Goal: Transaction & Acquisition: Download file/media

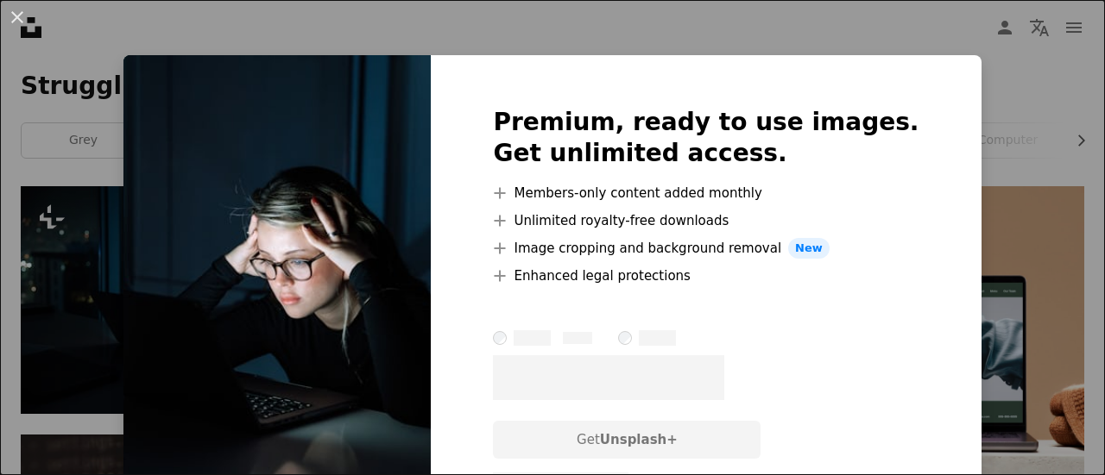
scroll to position [289, 0]
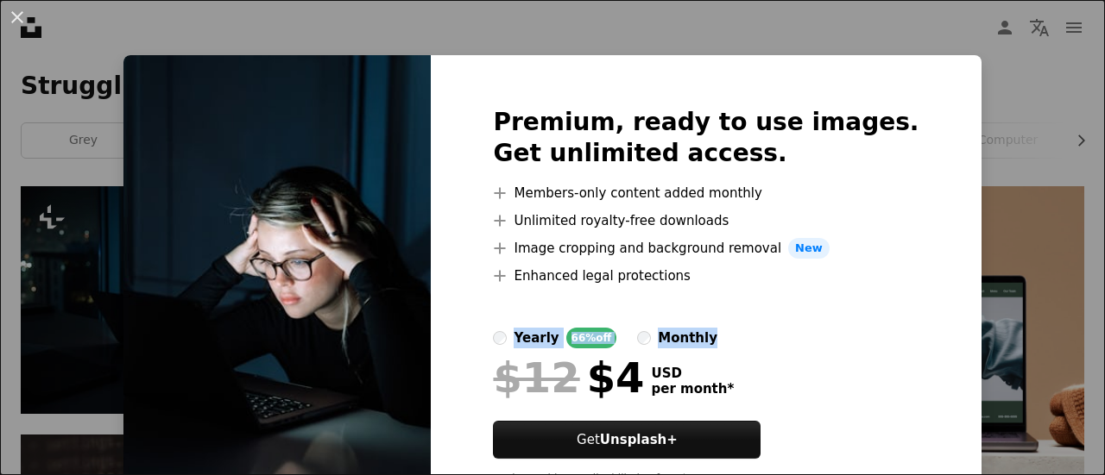
drag, startPoint x: 1075, startPoint y: 307, endPoint x: 1075, endPoint y: 333, distance: 25.9
click at [1075, 333] on div "An X shape Premium, ready to use images. Get unlimited access. A plus sign Memb…" at bounding box center [552, 237] width 1105 height 475
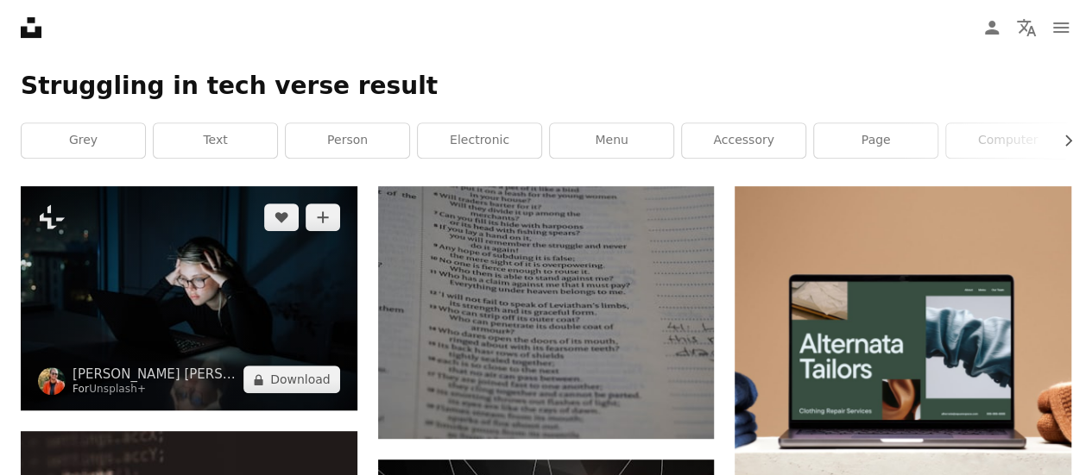
click at [247, 282] on img at bounding box center [189, 298] width 337 height 224
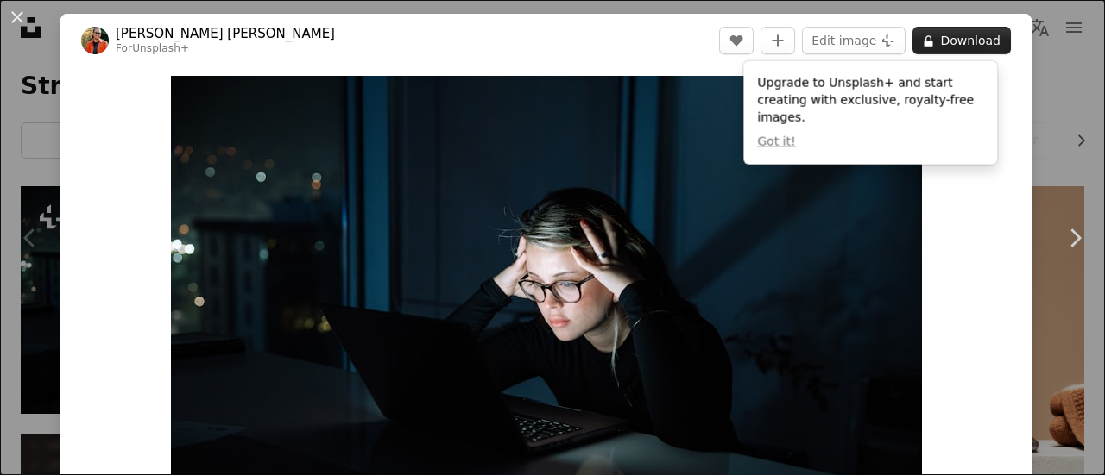
click at [988, 41] on button "A lock Download" at bounding box center [961, 41] width 98 height 28
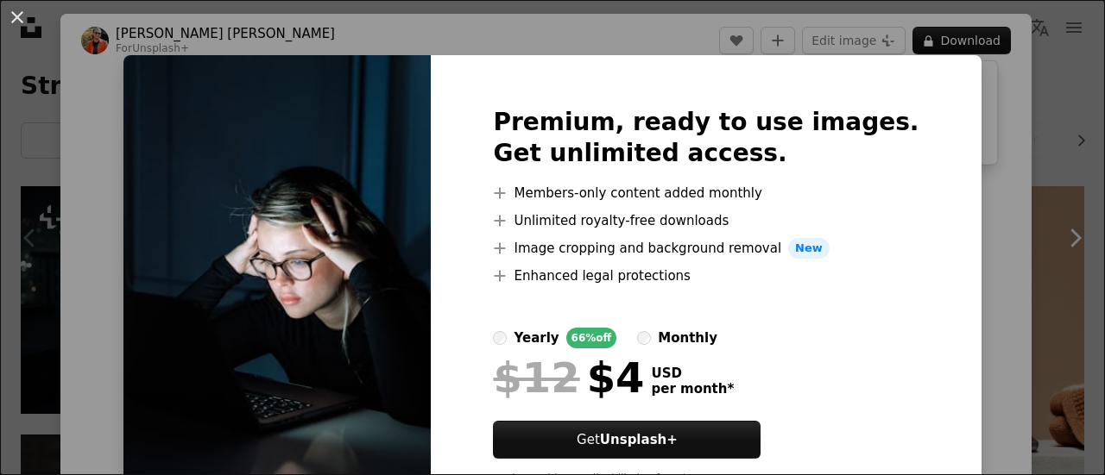
click at [979, 68] on div "An X shape Premium, ready to use images. Get unlimited access. A plus sign Memb…" at bounding box center [552, 237] width 1105 height 475
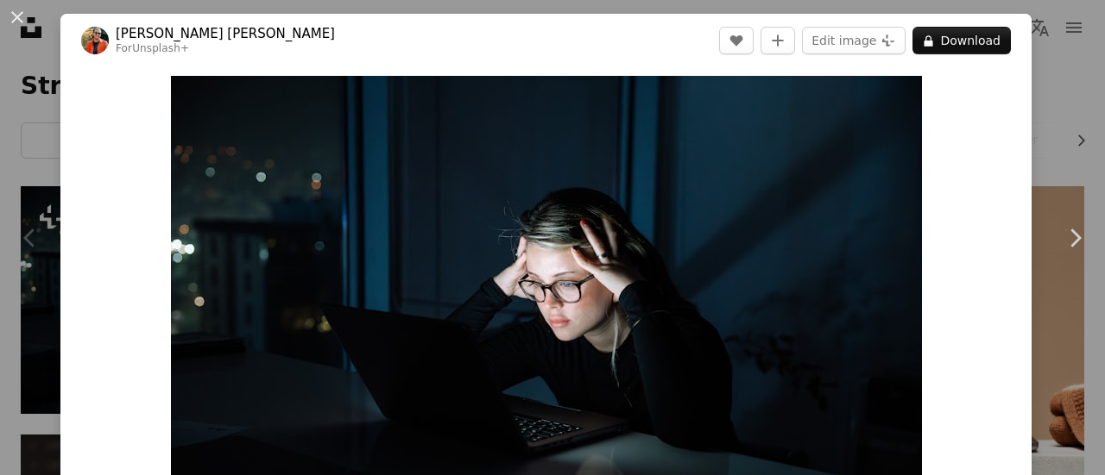
click at [1047, 77] on div "An X shape Chevron left Chevron right [PERSON_NAME] [PERSON_NAME] For Unsplash+…" at bounding box center [552, 237] width 1105 height 475
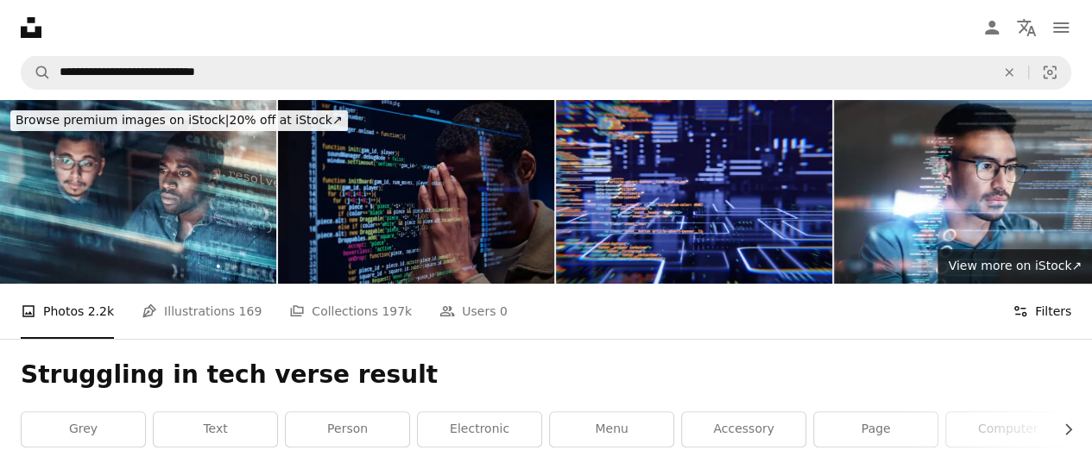
click at [1054, 305] on button "Filters Filters" at bounding box center [1041, 311] width 59 height 55
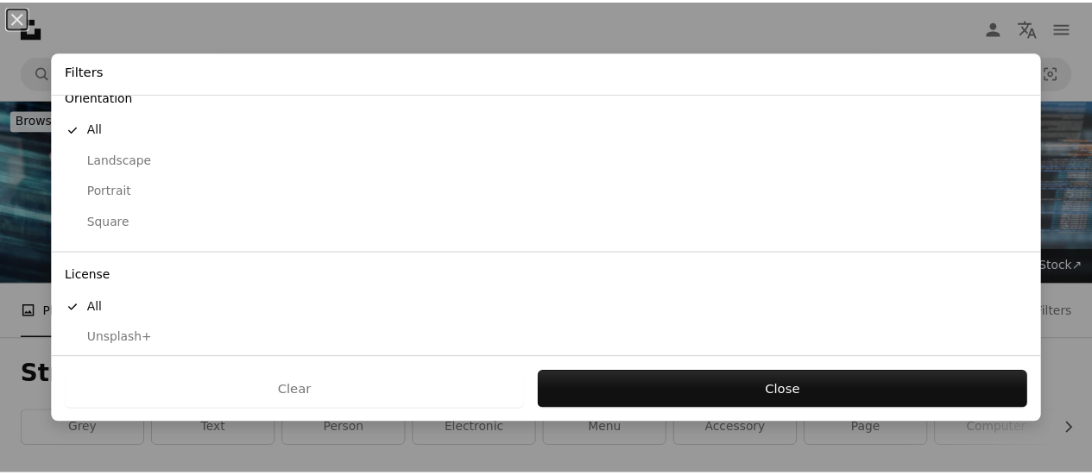
scroll to position [206, 0]
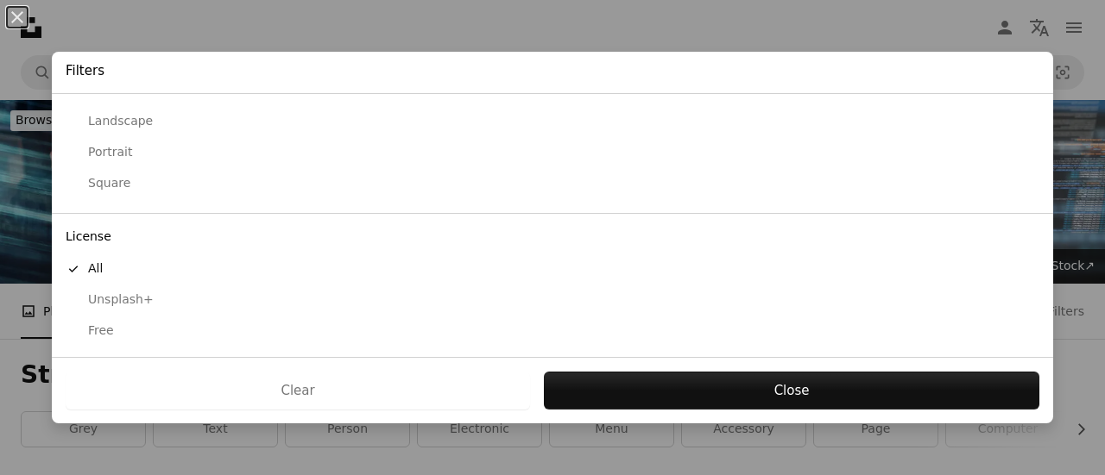
click at [758, 341] on button "Free" at bounding box center [552, 331] width 1001 height 31
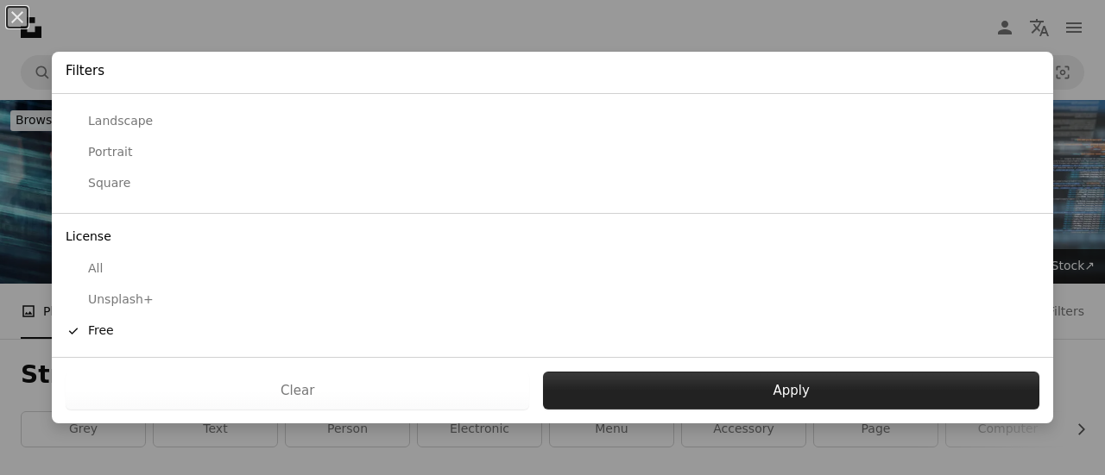
click at [788, 400] on button "Apply" at bounding box center [791, 391] width 496 height 38
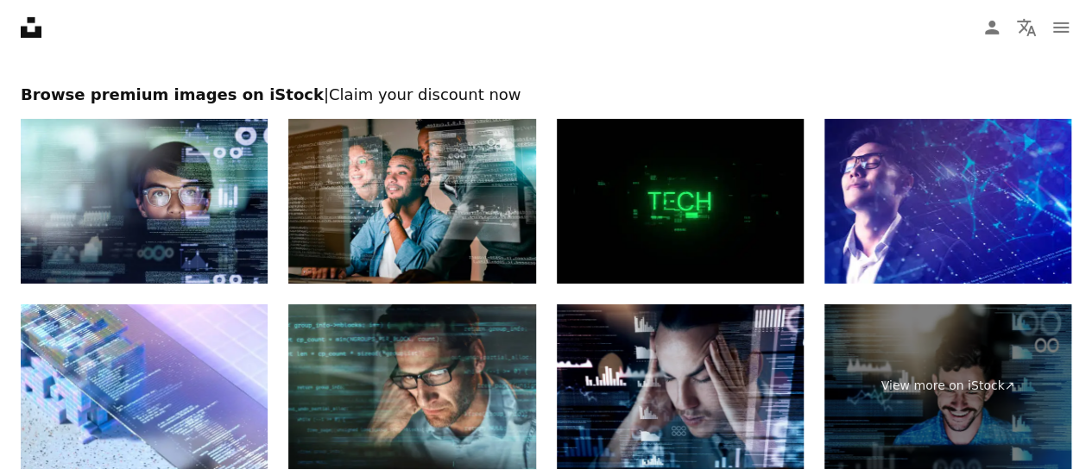
scroll to position [2881, 0]
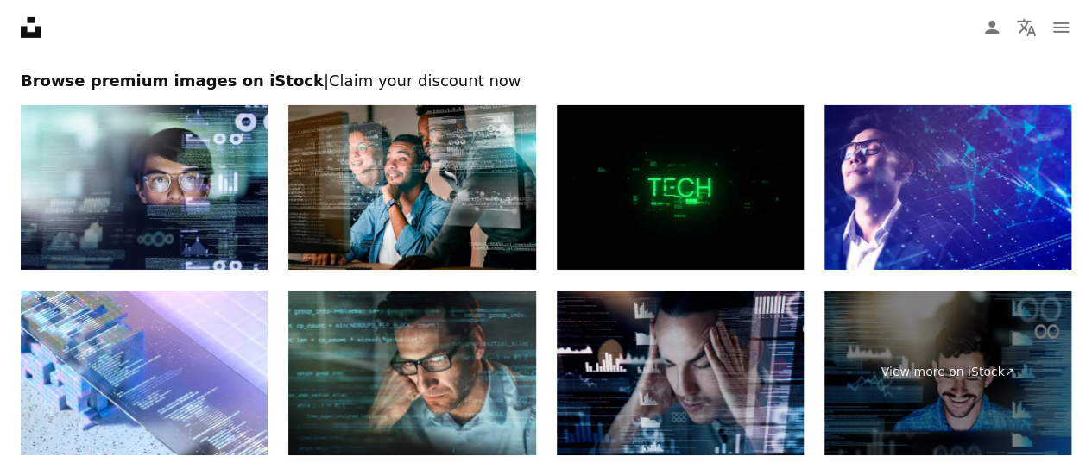
click at [747, 387] on img at bounding box center [680, 373] width 247 height 165
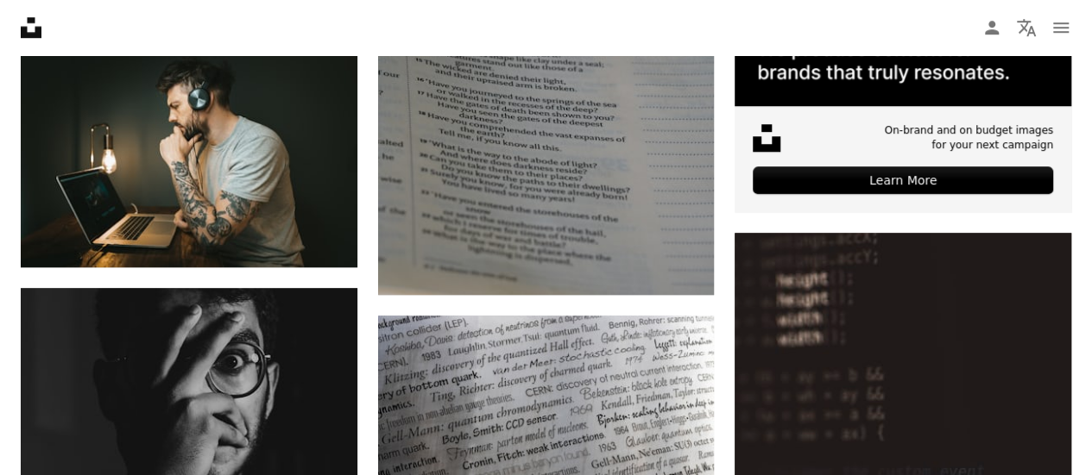
scroll to position [701, 0]
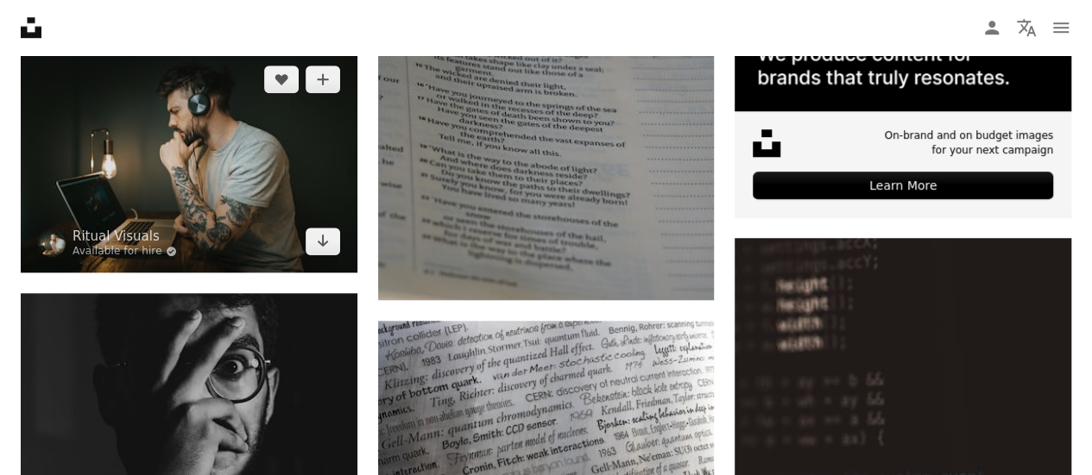
click at [164, 148] on img at bounding box center [189, 160] width 337 height 224
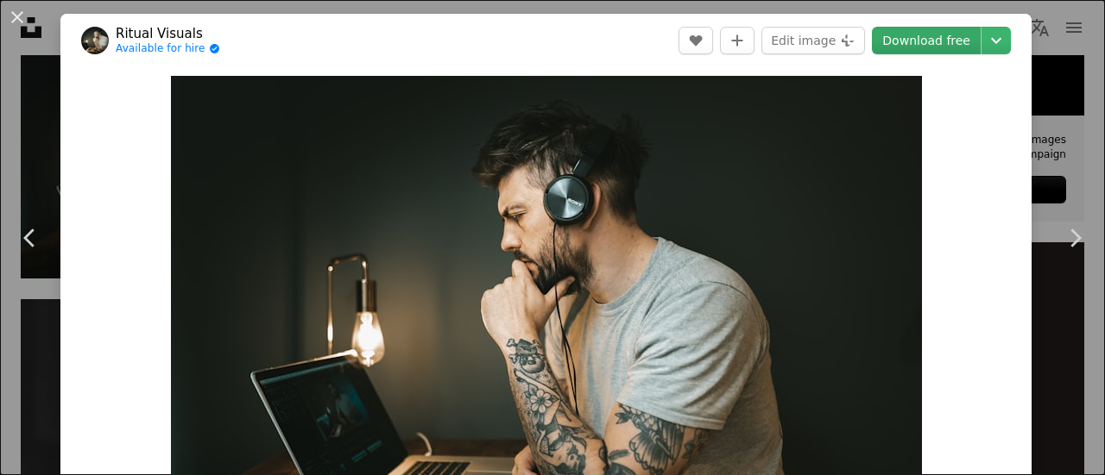
click at [943, 40] on link "Download free" at bounding box center [926, 41] width 109 height 28
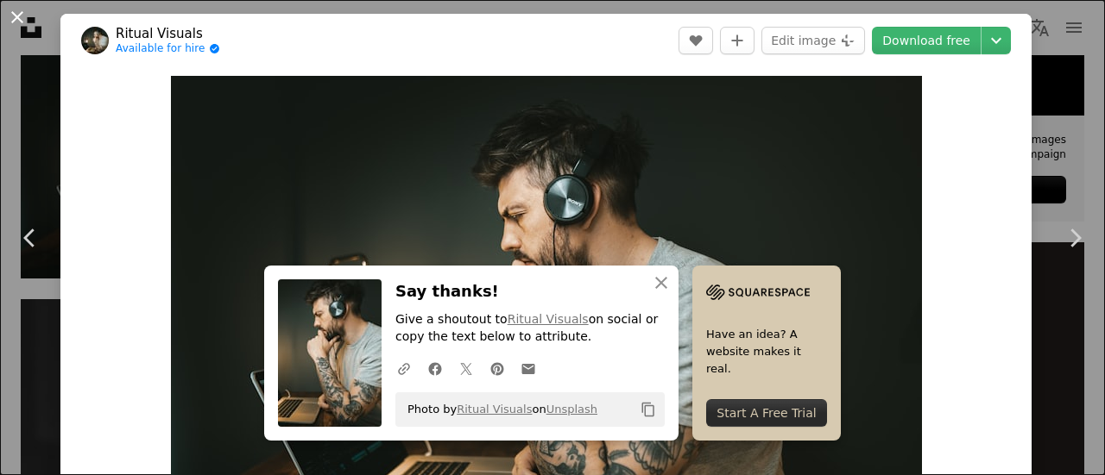
click at [21, 14] on button "An X shape" at bounding box center [17, 17] width 21 height 21
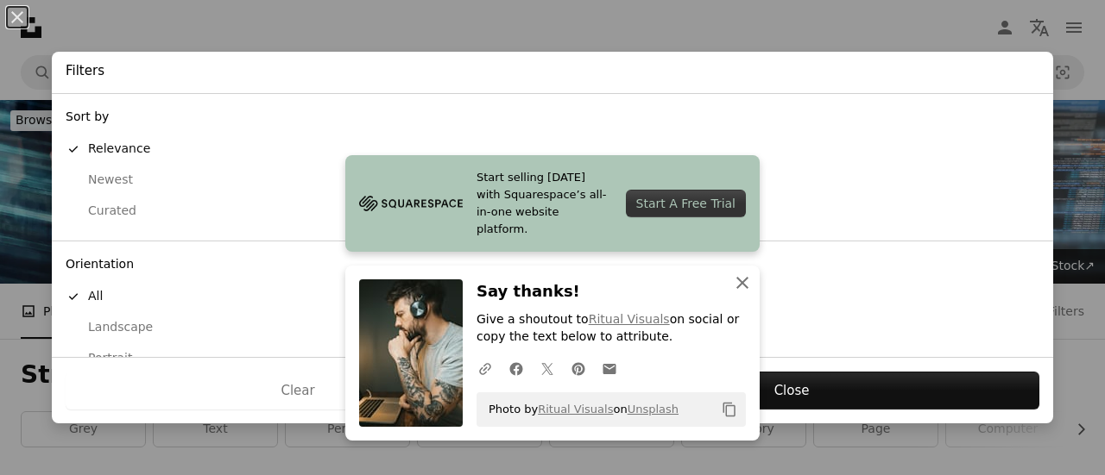
click at [739, 284] on icon "An X shape" at bounding box center [742, 283] width 21 height 21
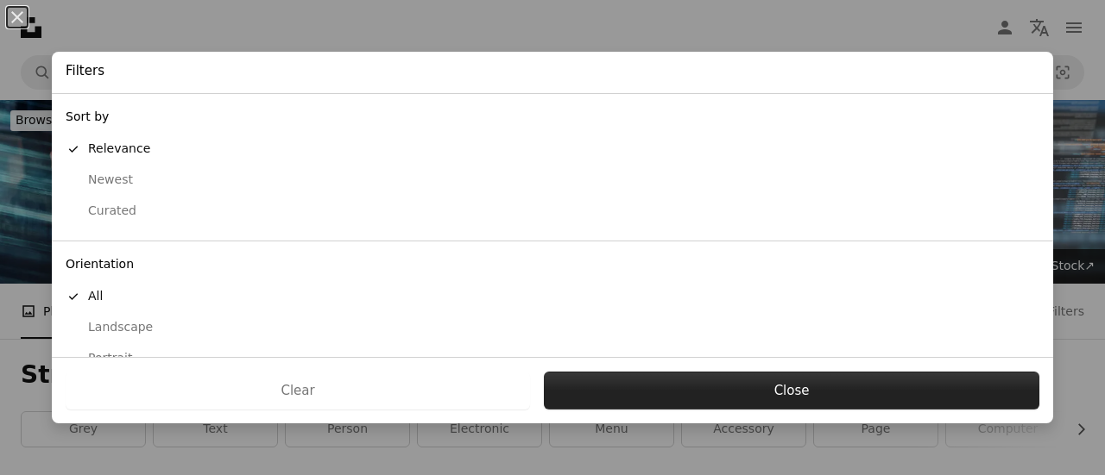
click at [818, 390] on button "Close" at bounding box center [791, 391] width 495 height 38
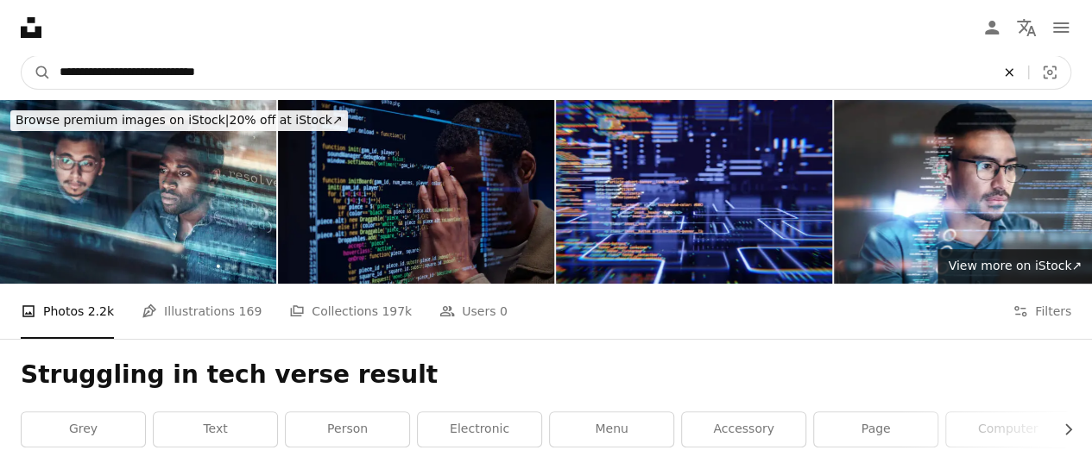
click at [1011, 74] on icon "An X shape" at bounding box center [1009, 73] width 38 height 14
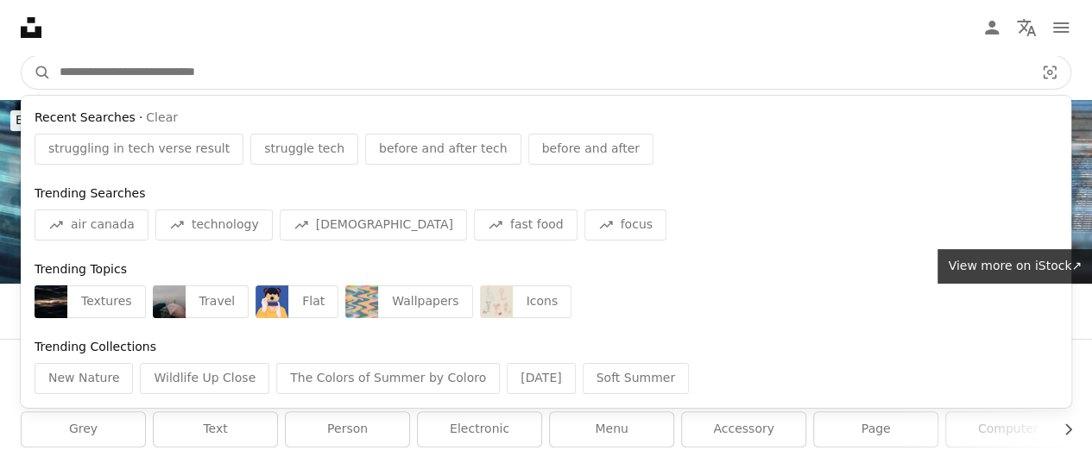
paste input "**********"
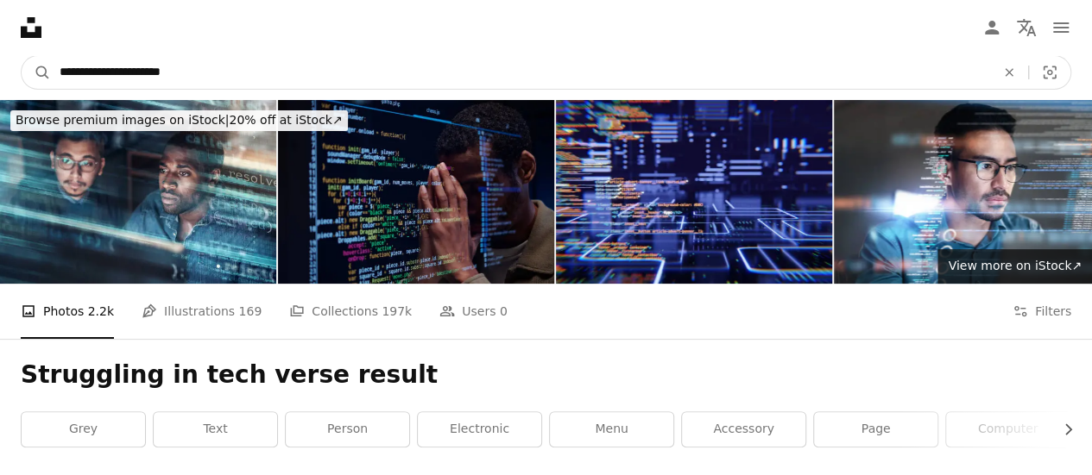
click at [890, 79] on input "**********" at bounding box center [520, 72] width 939 height 33
type input "**********"
click at [22, 56] on button "A magnifying glass" at bounding box center [36, 72] width 29 height 33
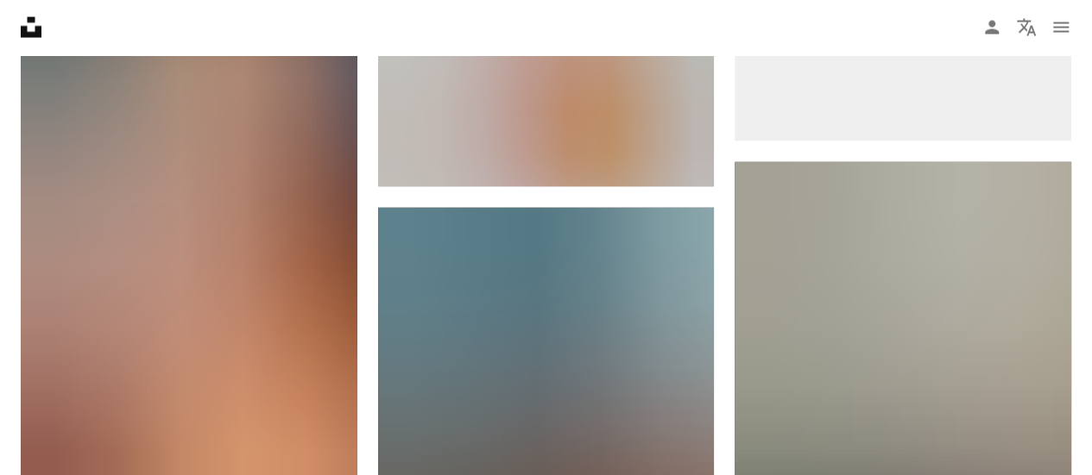
scroll to position [1818, 0]
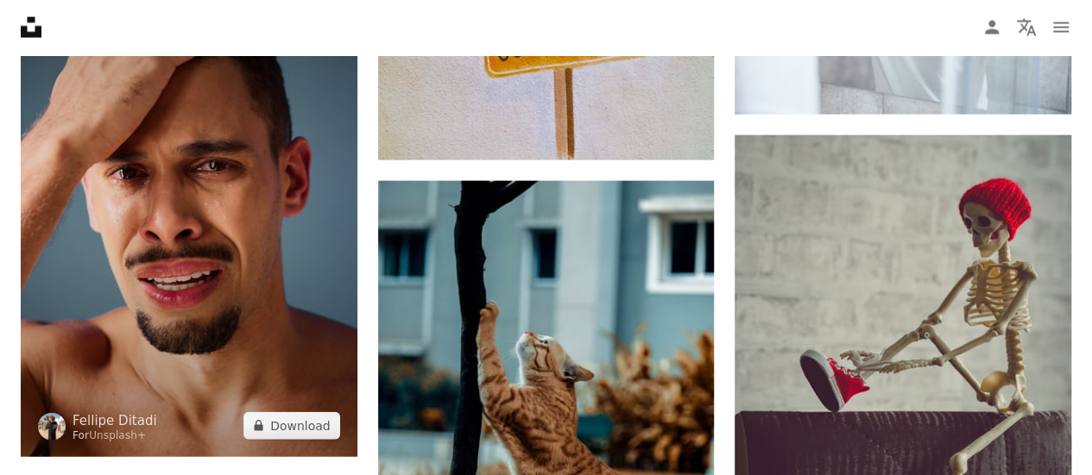
click at [278, 273] on img at bounding box center [189, 205] width 337 height 504
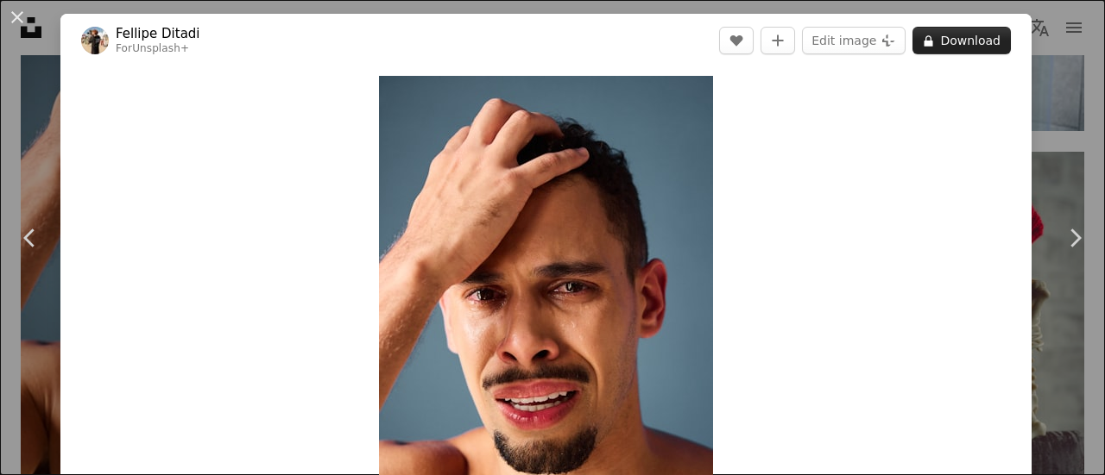
click at [957, 39] on button "A lock Download" at bounding box center [961, 41] width 98 height 28
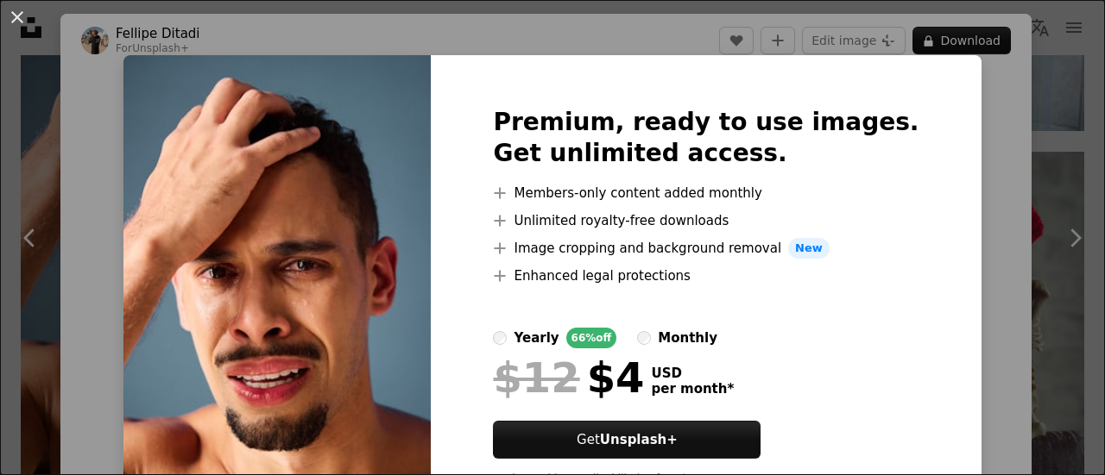
click at [1041, 70] on div "An X shape Premium, ready to use images. Get unlimited access. A plus sign Memb…" at bounding box center [552, 237] width 1105 height 475
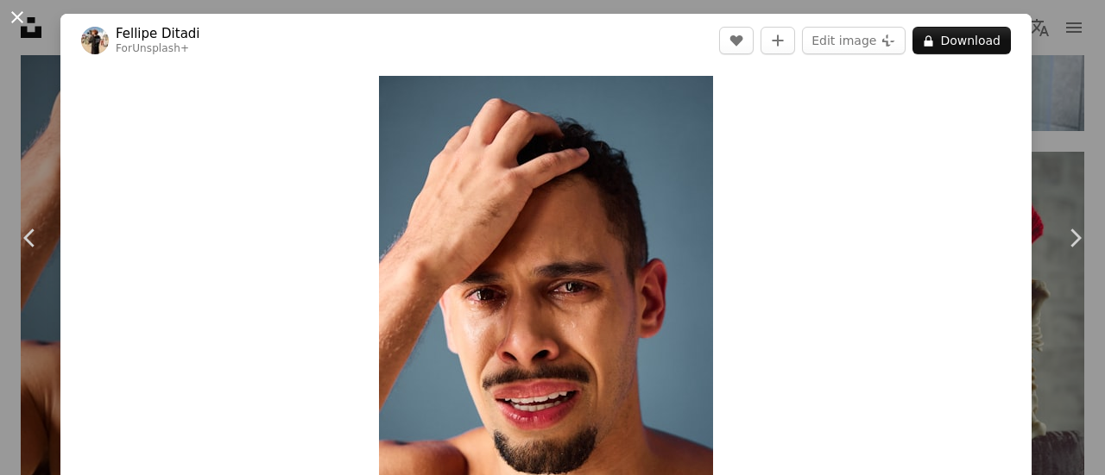
click at [26, 25] on button "An X shape" at bounding box center [17, 17] width 21 height 21
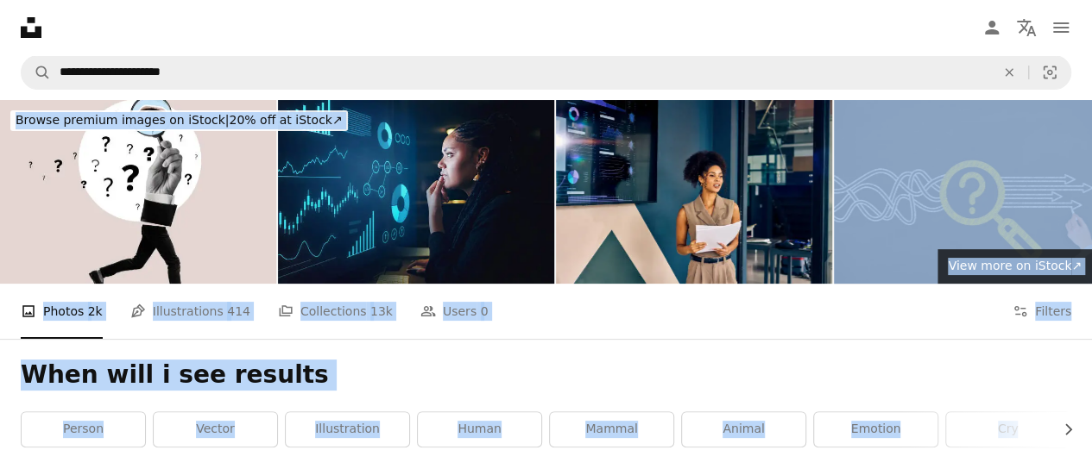
drag, startPoint x: 1081, startPoint y: 259, endPoint x: 1091, endPoint y: 205, distance: 55.2
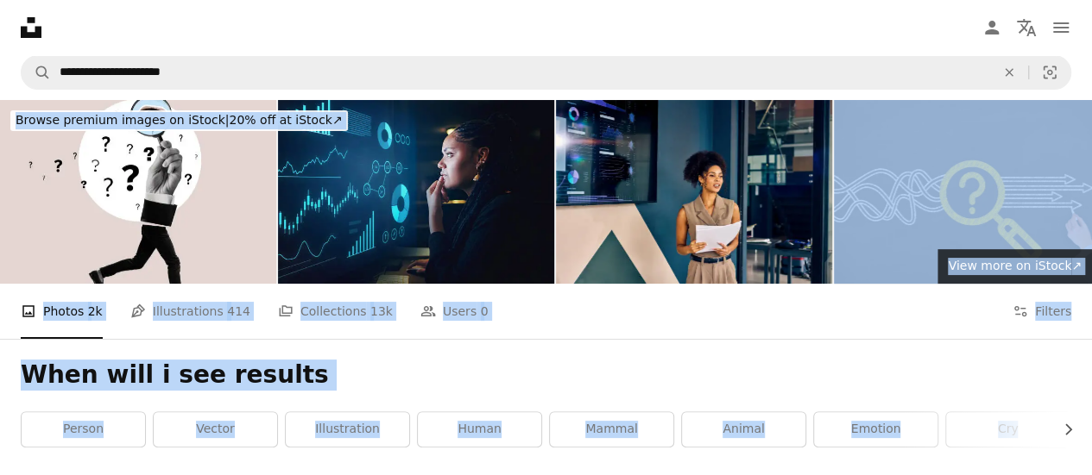
click at [932, 329] on div "A photo Photos 2k Pen Tool Illustrations 414 A stack of folders Collections 13k…" at bounding box center [546, 311] width 1050 height 55
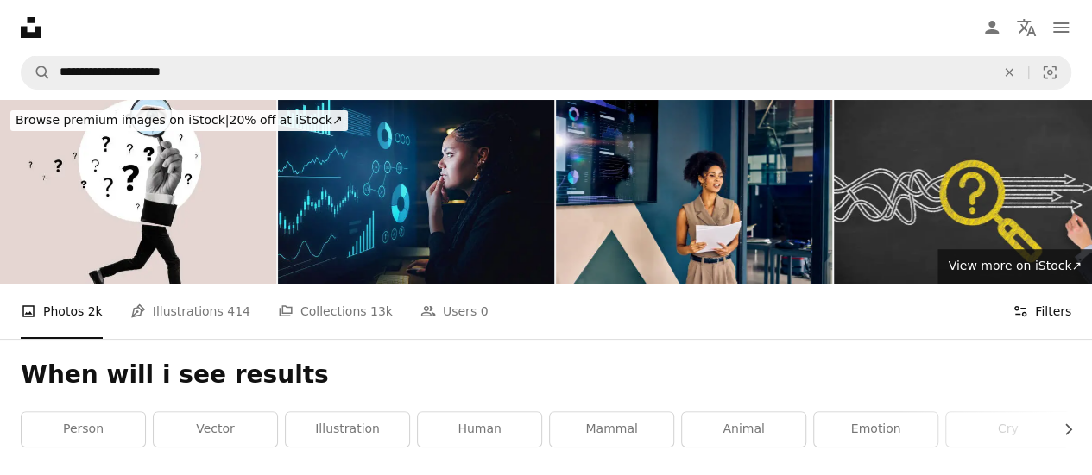
click at [1039, 310] on button "Filters Filters" at bounding box center [1041, 311] width 59 height 55
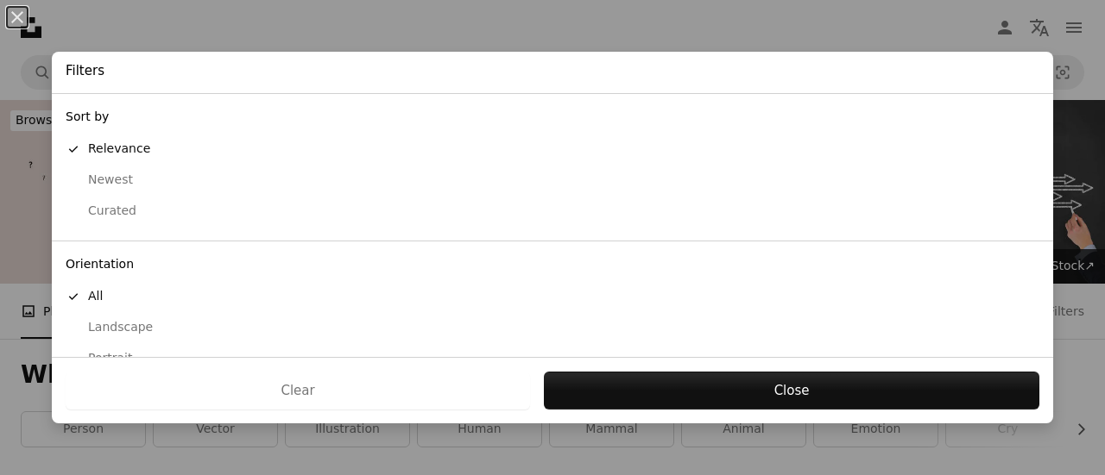
click at [544, 331] on div "Landscape" at bounding box center [552, 327] width 973 height 17
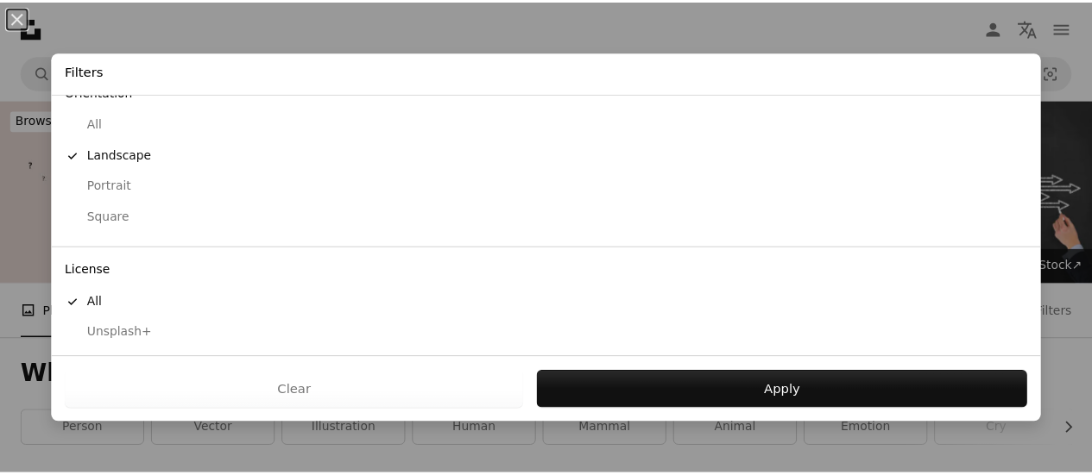
scroll to position [206, 0]
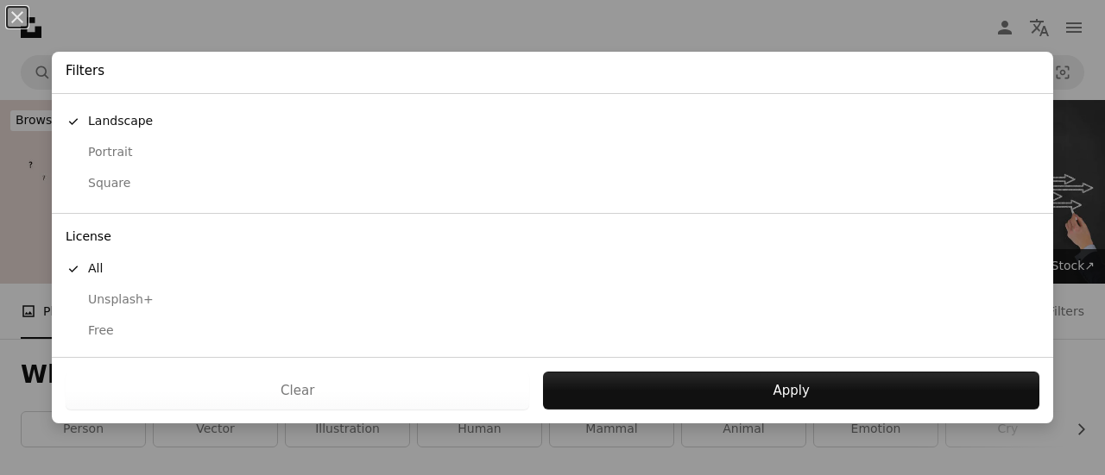
click at [586, 329] on div "Free" at bounding box center [552, 331] width 973 height 17
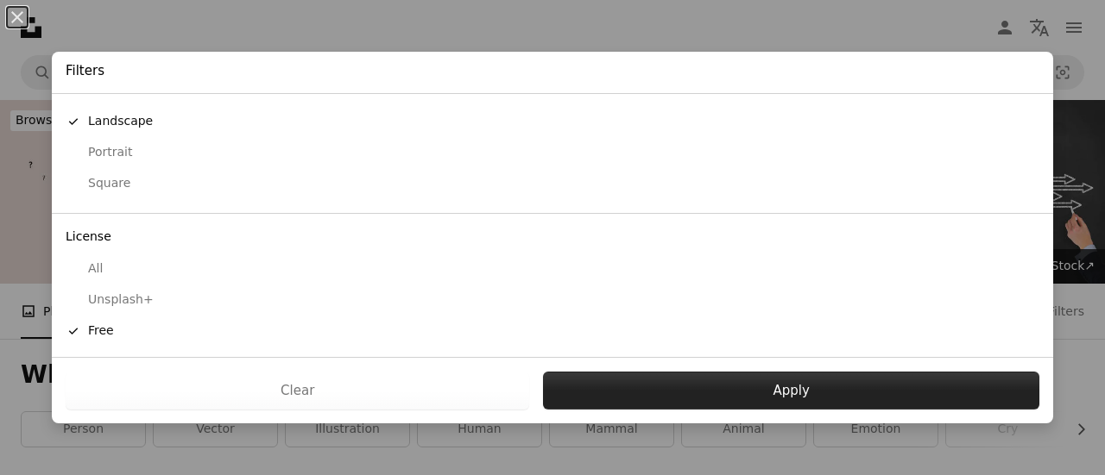
click at [756, 400] on button "Apply" at bounding box center [791, 391] width 496 height 38
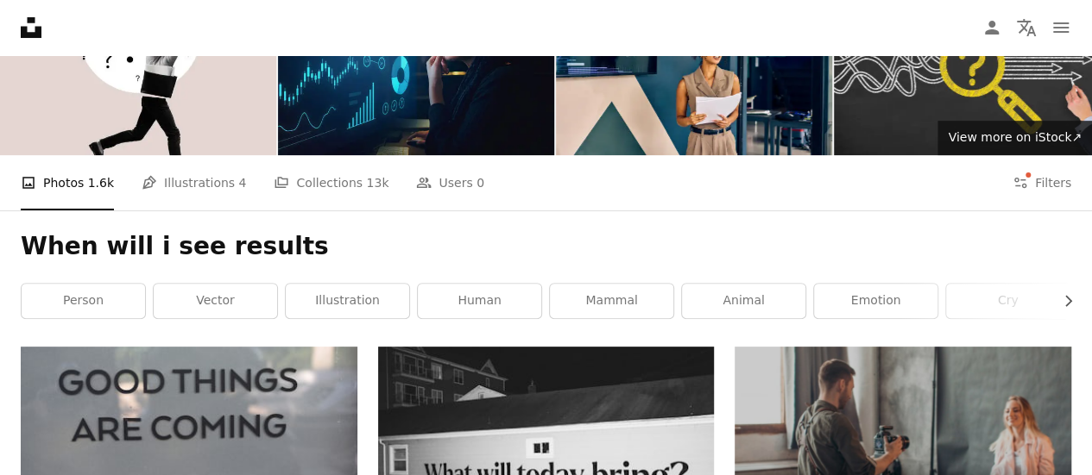
scroll to position [115, 0]
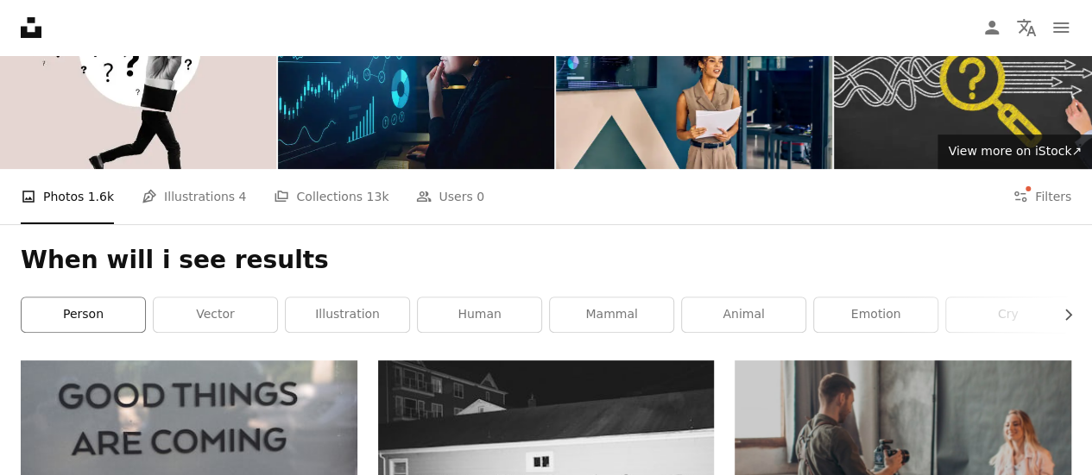
click at [110, 313] on link "person" at bounding box center [83, 315] width 123 height 35
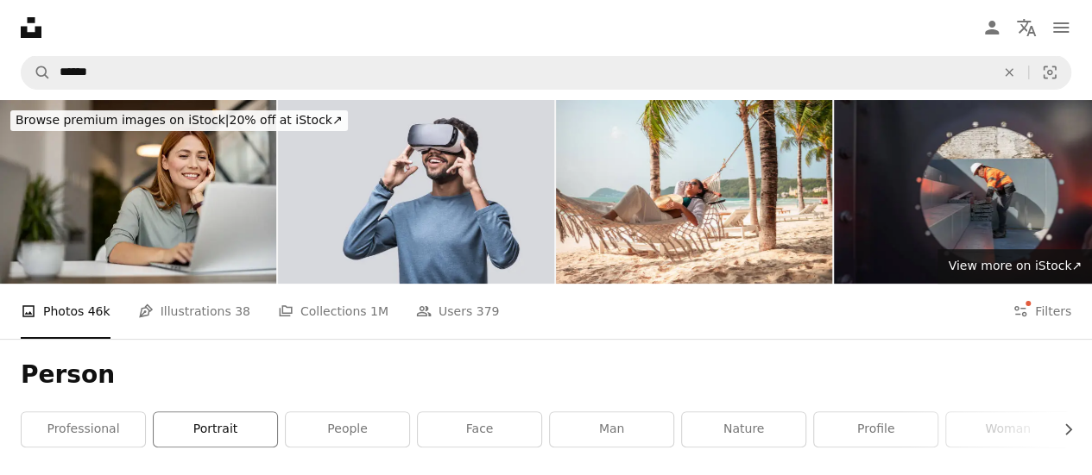
click at [224, 422] on link "portrait" at bounding box center [215, 429] width 123 height 35
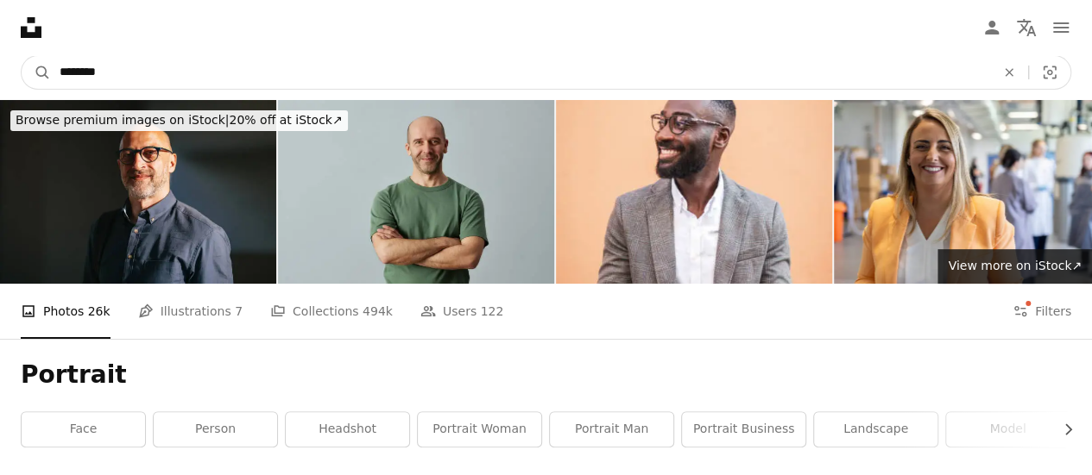
click at [674, 85] on input "********" at bounding box center [520, 72] width 939 height 33
type input "**********"
click at [22, 56] on button "A magnifying glass" at bounding box center [36, 72] width 29 height 33
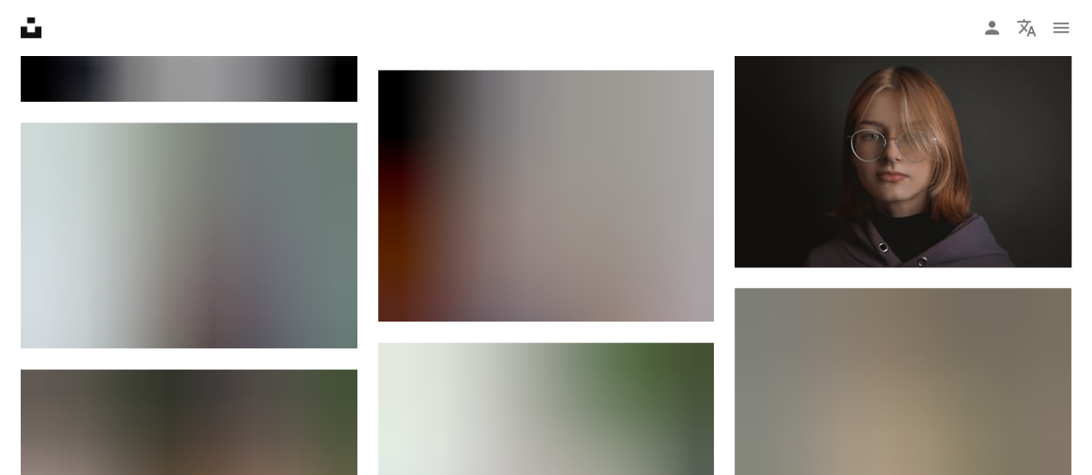
scroll to position [891, 0]
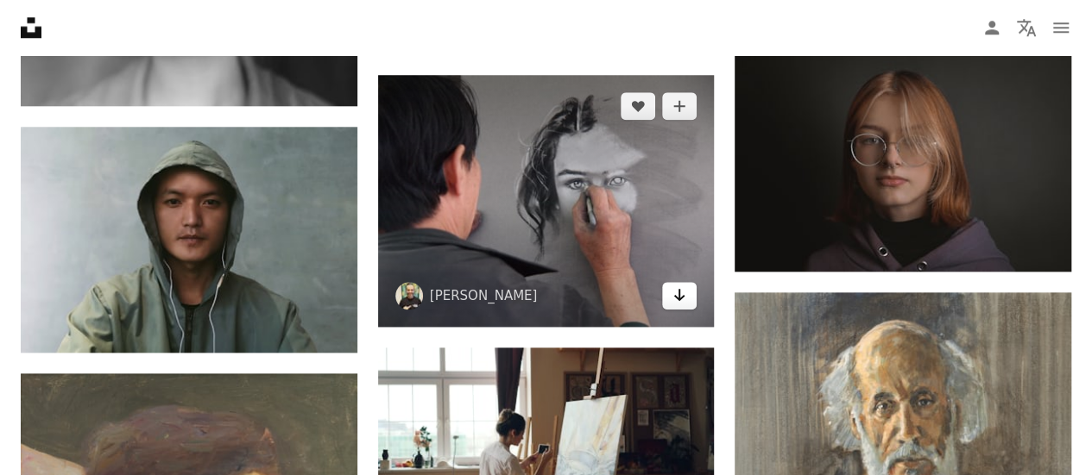
click at [678, 302] on icon "Arrow pointing down" at bounding box center [679, 295] width 14 height 21
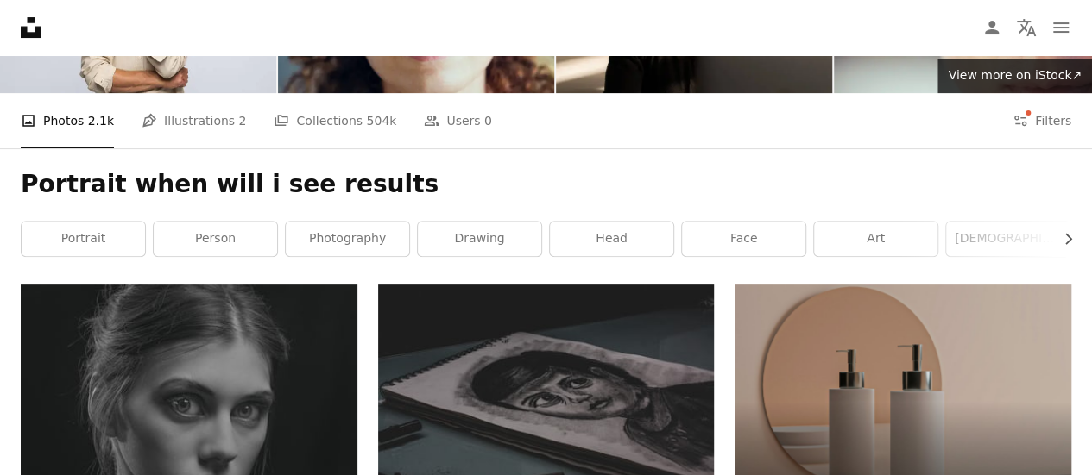
scroll to position [0, 0]
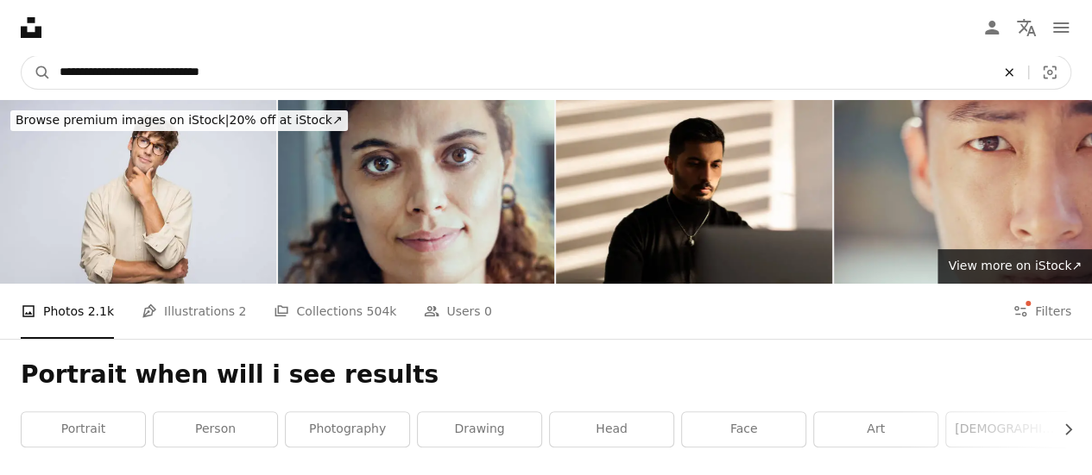
click at [1023, 63] on button "An X shape" at bounding box center [1009, 72] width 38 height 33
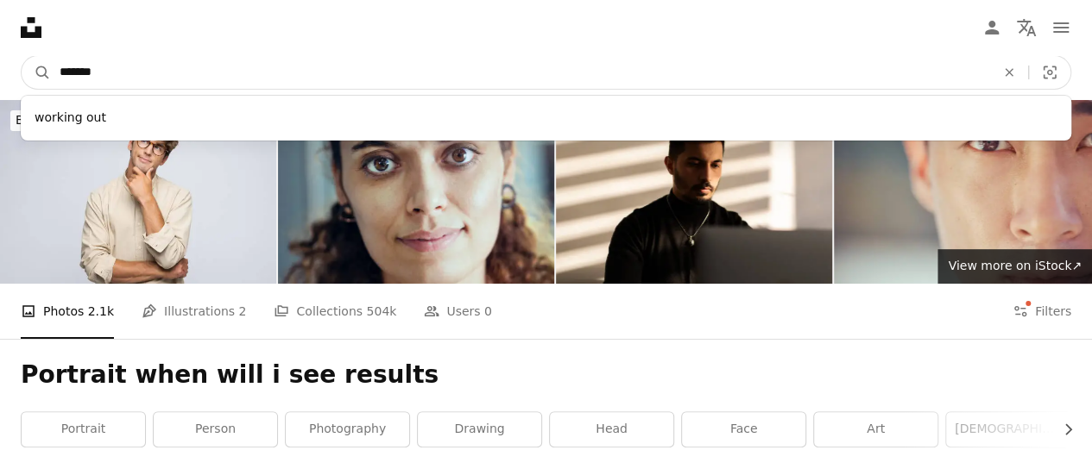
type input "*******"
click at [22, 56] on button "A magnifying glass" at bounding box center [36, 72] width 29 height 33
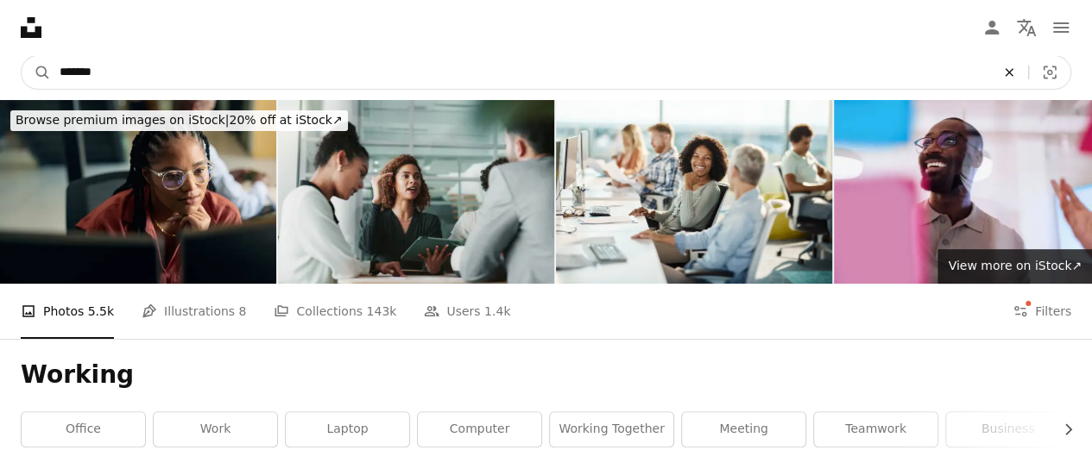
click at [1006, 75] on icon "Find visuals sitewide" at bounding box center [1008, 72] width 8 height 8
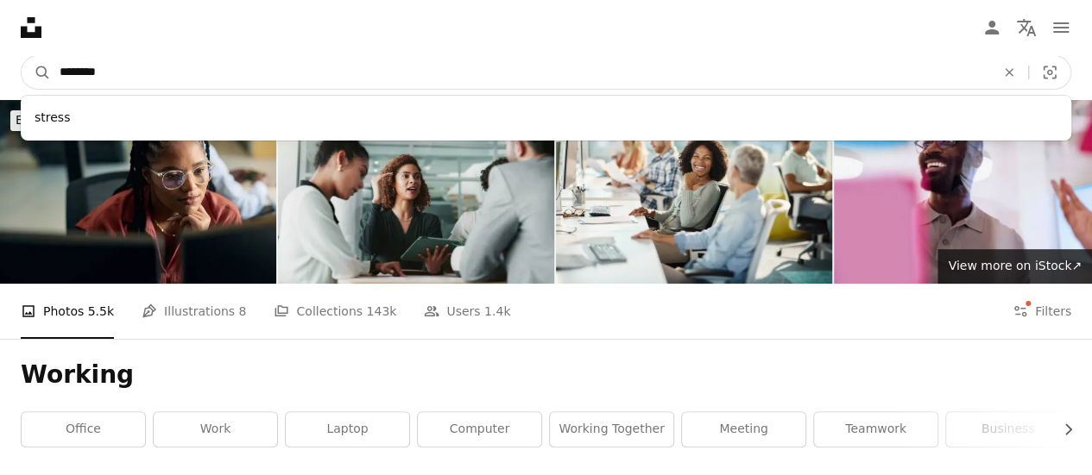
type input "********"
click at [22, 56] on button "A magnifying glass" at bounding box center [36, 72] width 29 height 33
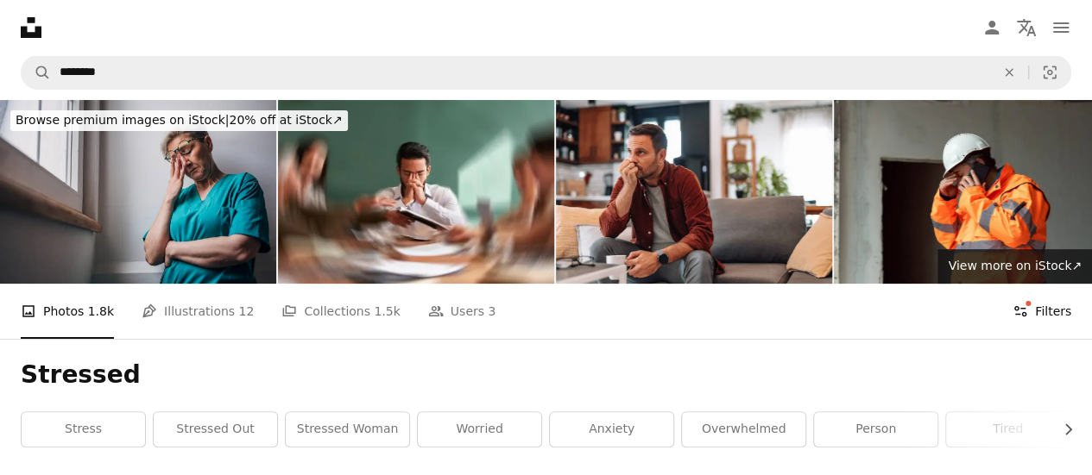
click at [1042, 314] on button "Filters Filters" at bounding box center [1041, 311] width 59 height 55
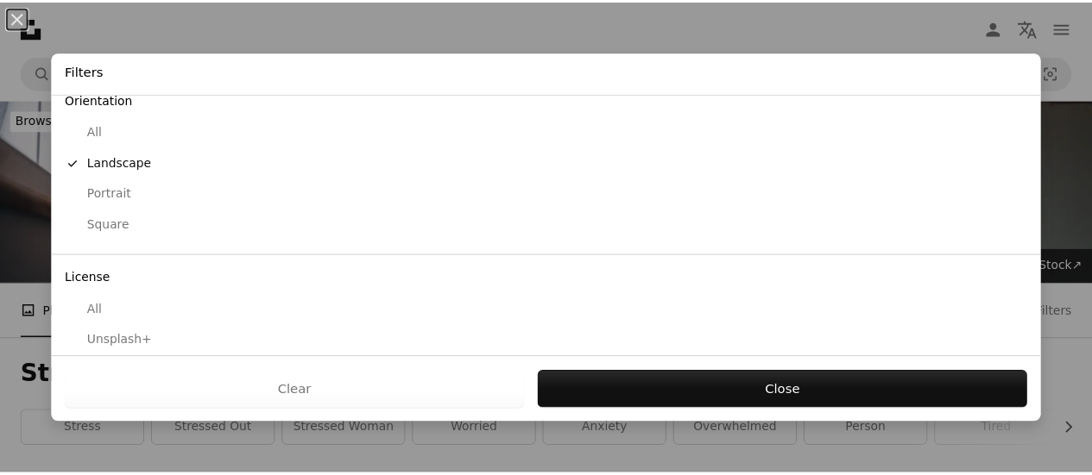
scroll to position [206, 0]
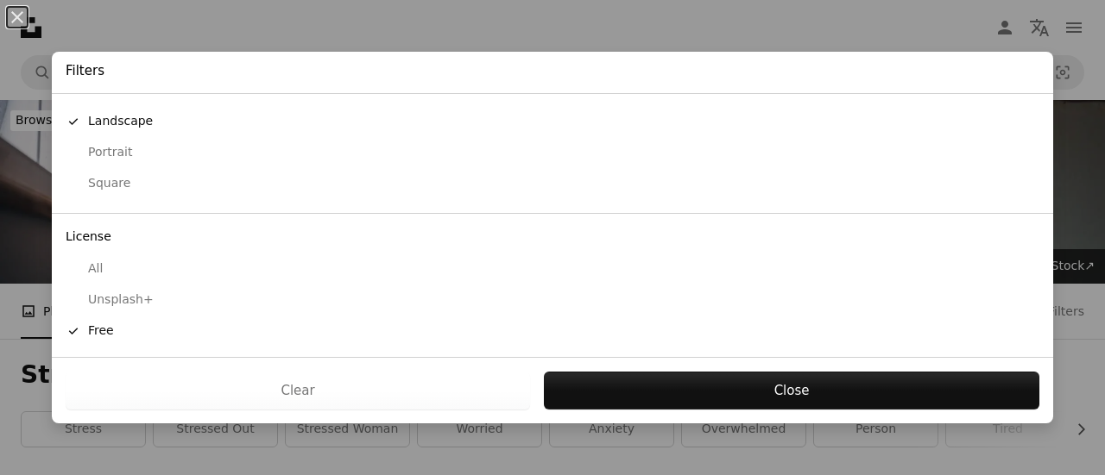
click at [1070, 362] on div "An X shape Filters Sort by A checkmark Relevance Newest Curated Orientation All…" at bounding box center [552, 237] width 1105 height 475
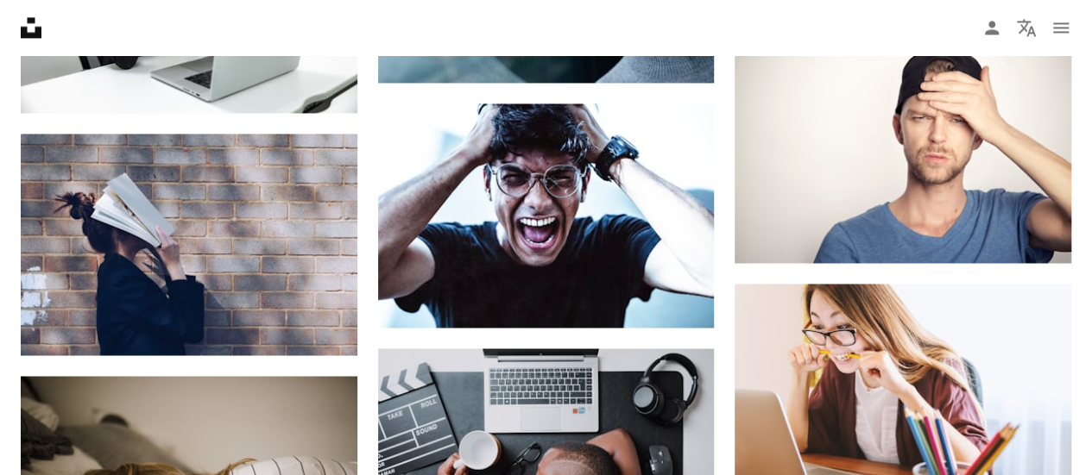
scroll to position [1332, 0]
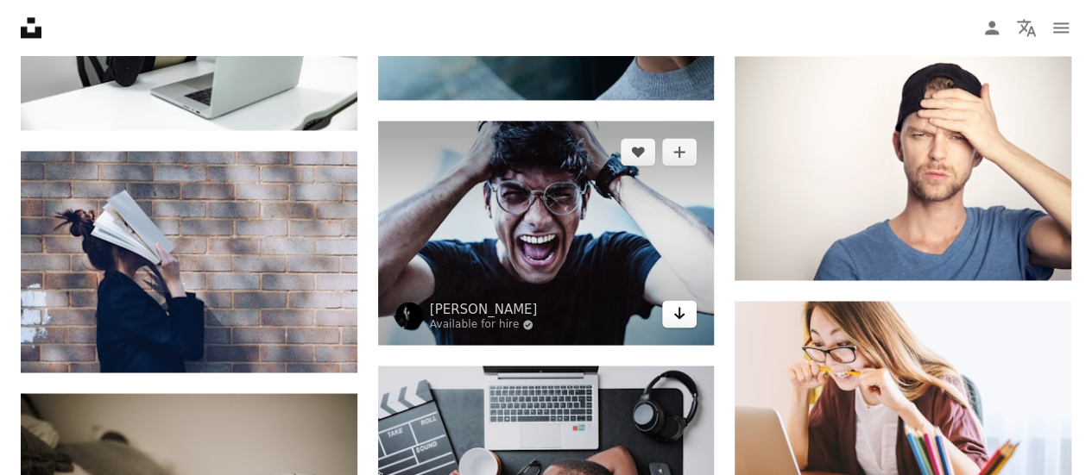
click at [689, 324] on link "Arrow pointing down" at bounding box center [679, 314] width 35 height 28
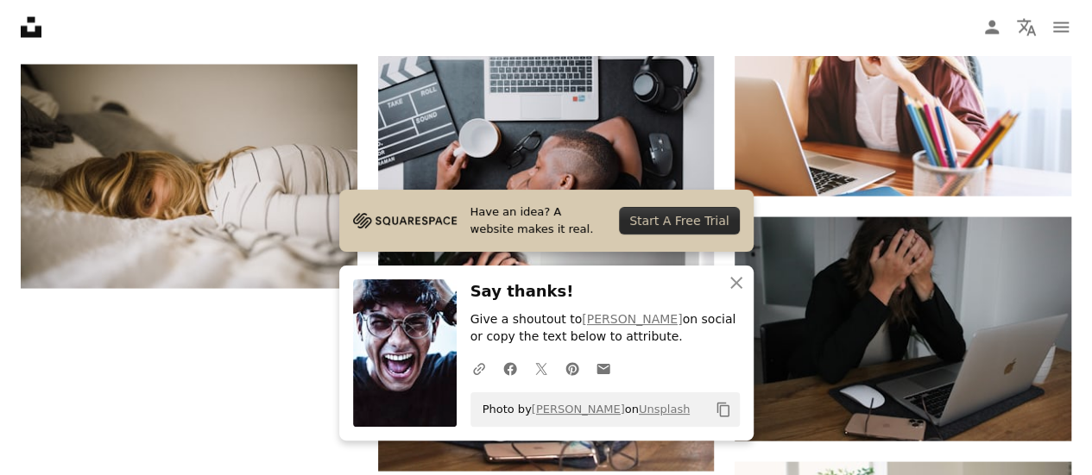
scroll to position [1670, 0]
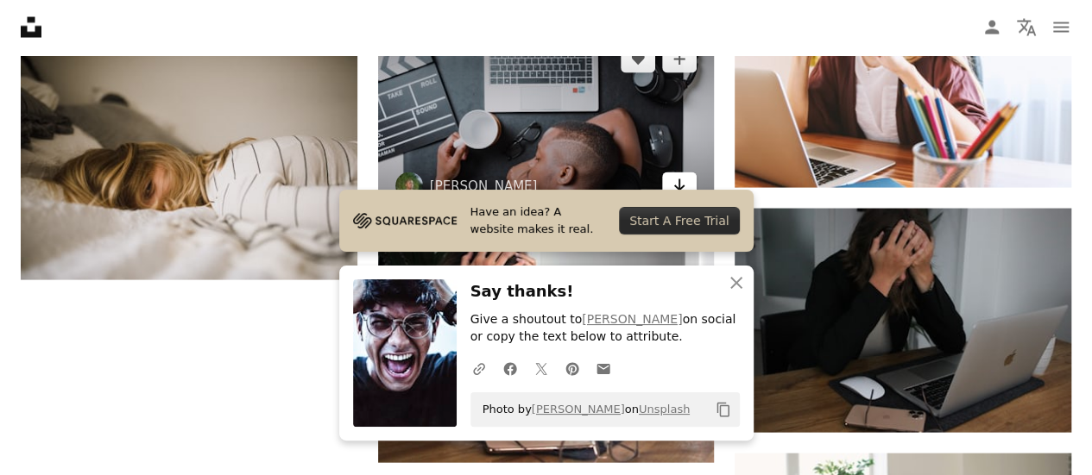
click at [677, 184] on icon "Arrow pointing down" at bounding box center [679, 185] width 14 height 21
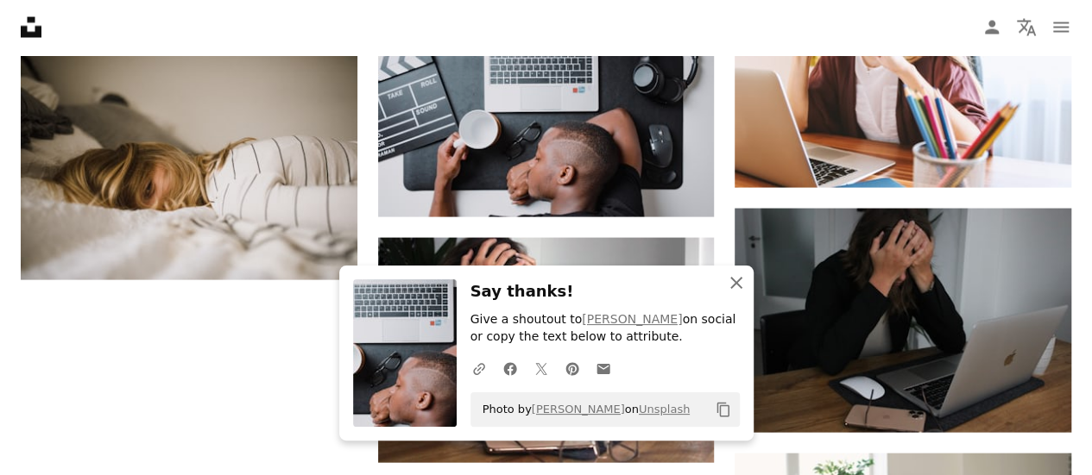
click at [740, 274] on icon "An X shape" at bounding box center [736, 283] width 21 height 21
